Goal: Information Seeking & Learning: Check status

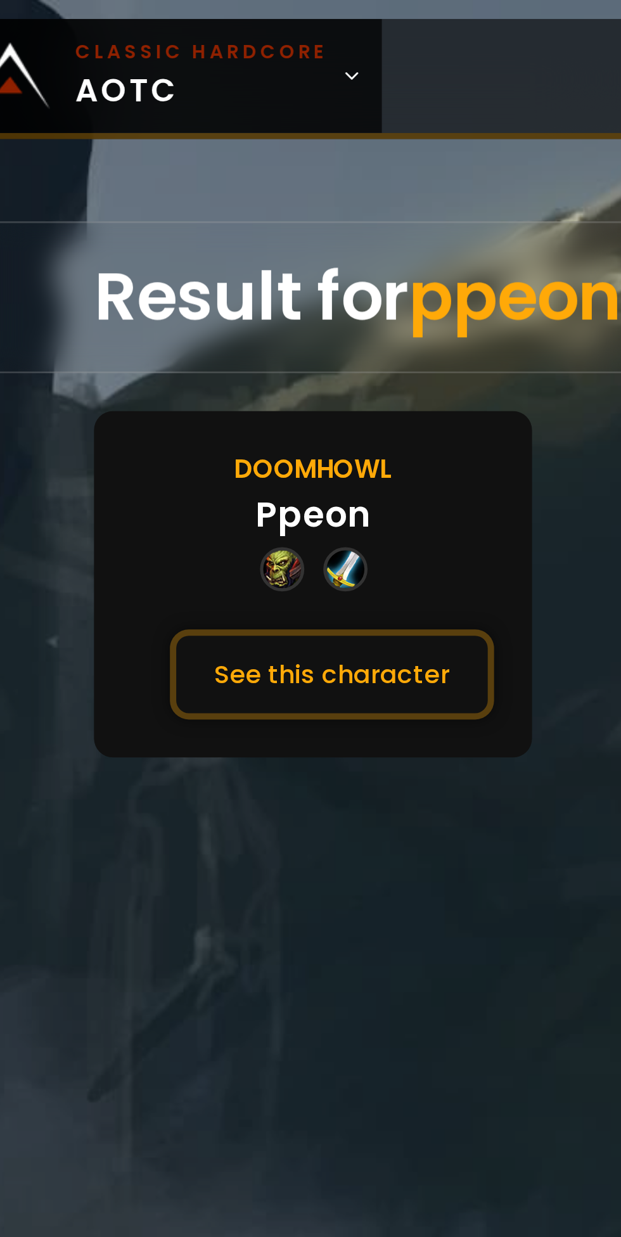
click at [182, 272] on button "See this character" at bounding box center [158, 270] width 130 height 36
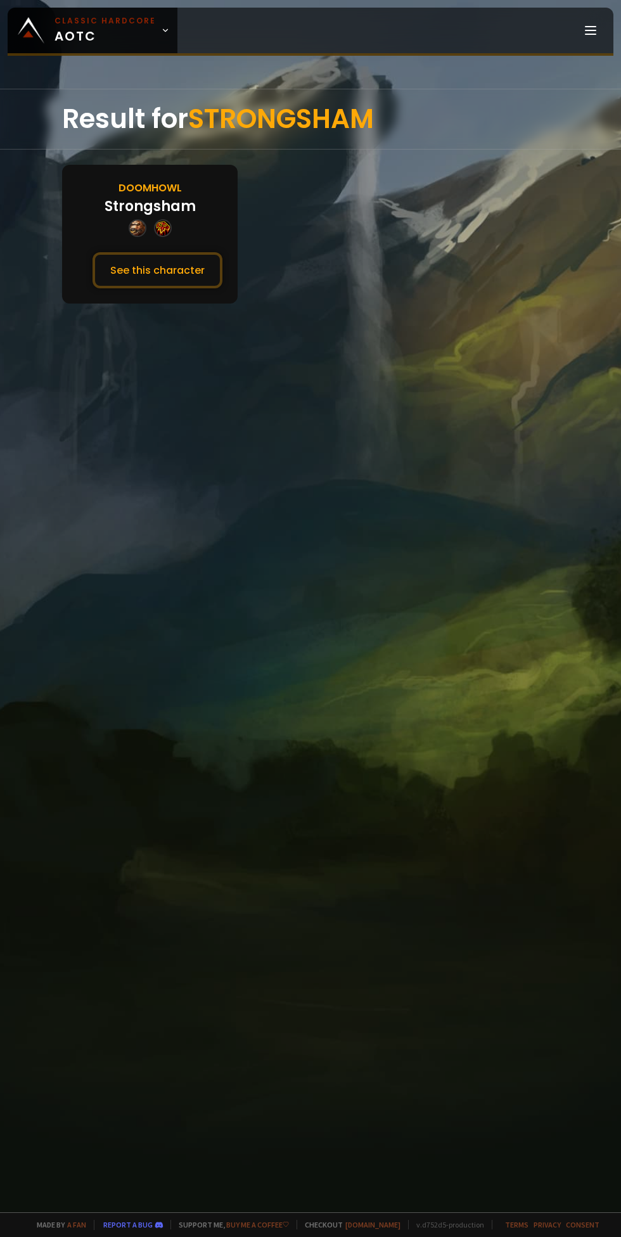
click at [167, 283] on button "See this character" at bounding box center [158, 270] width 130 height 36
click at [151, 314] on div "Result for frostte Doomhowl Frostte See this character" at bounding box center [310, 650] width 621 height 1123
click at [157, 266] on button "See this character" at bounding box center [158, 270] width 130 height 36
